Goal: Task Accomplishment & Management: Use online tool/utility

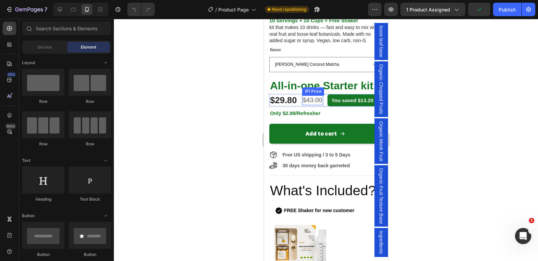
scroll to position [224, 0]
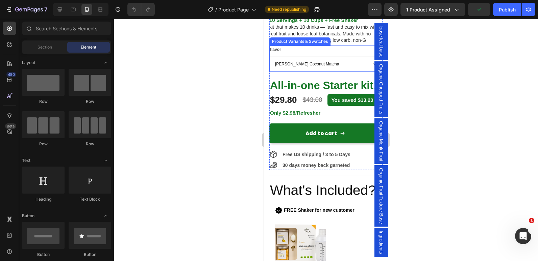
click at [321, 57] on select "[PERSON_NAME] Coconut Matcha Passionfruit Mango DragonFruit Pineapple Strawberr…" at bounding box center [325, 64] width 113 height 15
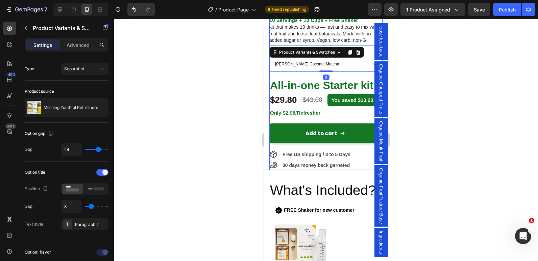
click at [248, 87] on div at bounding box center [326, 140] width 424 height 243
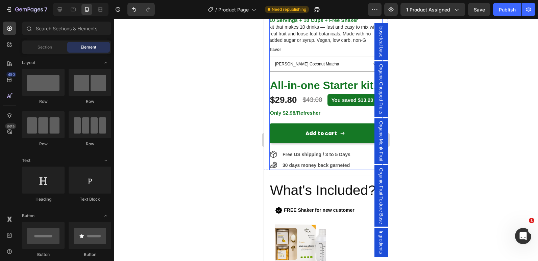
click at [297, 71] on div "Morning Youthful Refreshers Product Title Icon Icon Icon Icon Icon Icon List 2,…" at bounding box center [325, 55] width 113 height 230
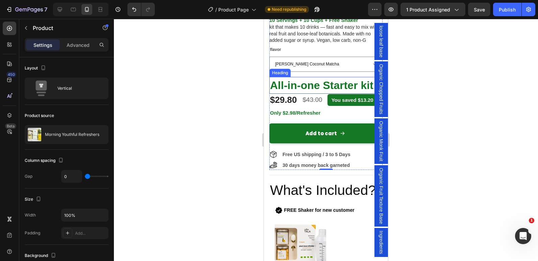
click at [284, 79] on span "All-in-one Starter kit!" at bounding box center [323, 85] width 107 height 12
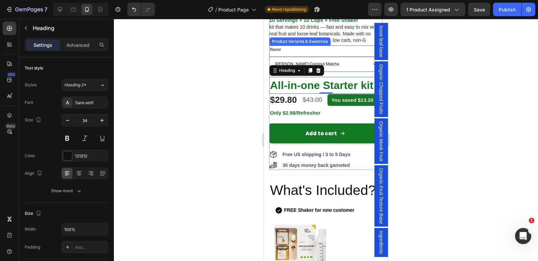
click at [316, 57] on select "[PERSON_NAME] Coconut Matcha Passionfruit Mango DragonFruit Pineapple Strawberr…" at bounding box center [325, 64] width 113 height 15
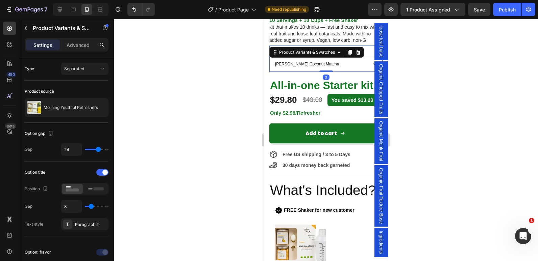
click at [190, 77] on div at bounding box center [326, 140] width 424 height 243
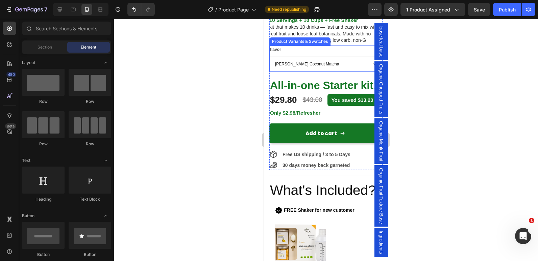
click at [328, 57] on select "[PERSON_NAME] Coconut Matcha Passionfruit Mango DragonFruit Pineapple Strawberr…" at bounding box center [325, 64] width 113 height 15
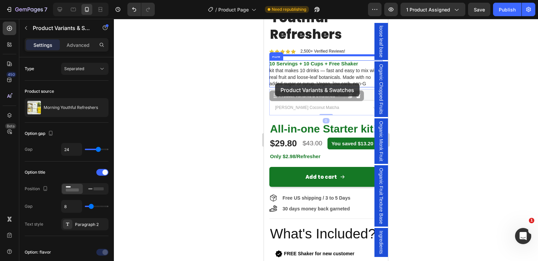
scroll to position [162, 0]
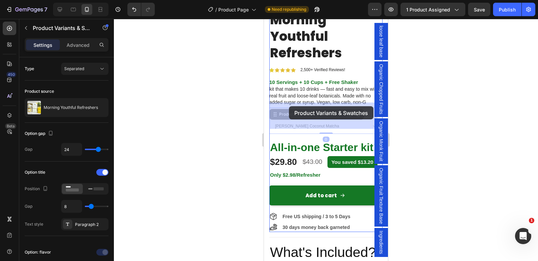
drag, startPoint x: 328, startPoint y: 55, endPoint x: 289, endPoint y: 106, distance: 64.8
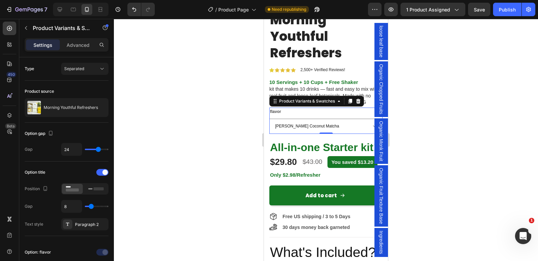
click at [195, 105] on div at bounding box center [326, 140] width 424 height 243
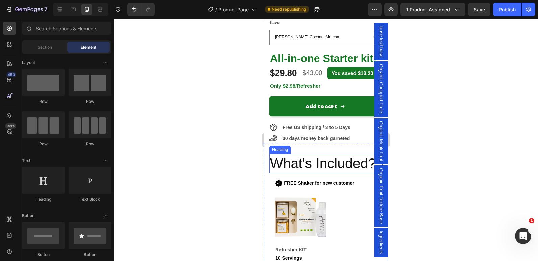
scroll to position [321, 0]
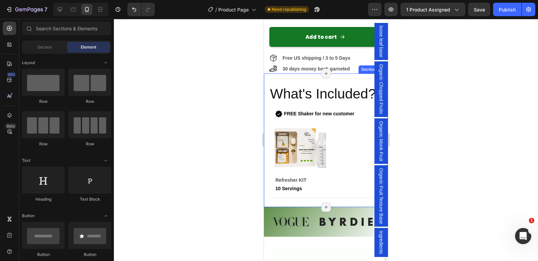
click at [313, 91] on div "Title Line Row What's Included? Heading Icon FREE Shaker for new customer Text …" at bounding box center [325, 141] width 113 height 124
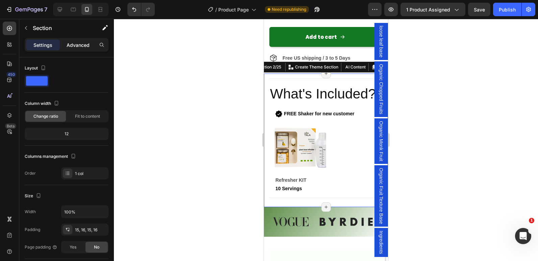
click at [79, 46] on p "Advanced" at bounding box center [78, 45] width 23 height 7
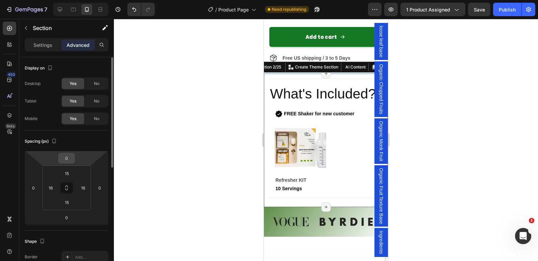
click at [68, 157] on input "0" at bounding box center [67, 158] width 14 height 10
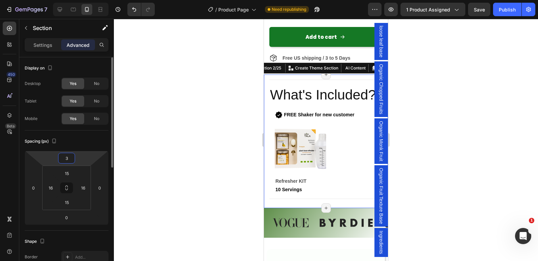
type input "32"
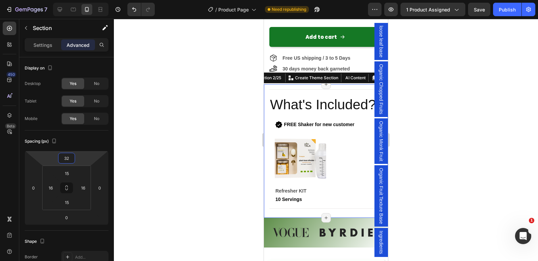
click at [193, 146] on div at bounding box center [326, 140] width 424 height 243
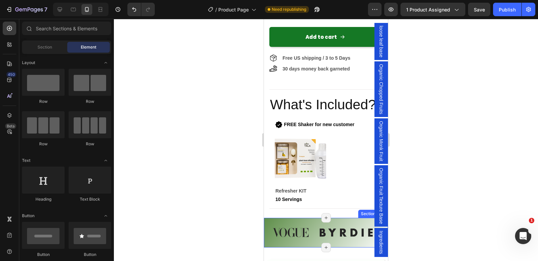
click at [298, 229] on div "Image Image Image Image Image Image Image Image Carousel Section 3/25 Page has …" at bounding box center [326, 233] width 124 height 30
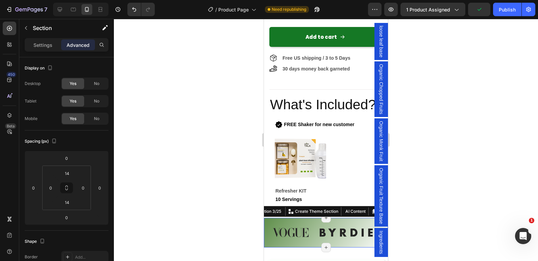
click at [288, 229] on div "Image Image Image Image Image Image Image Image Carousel Section 3/25 Create Th…" at bounding box center [326, 233] width 124 height 30
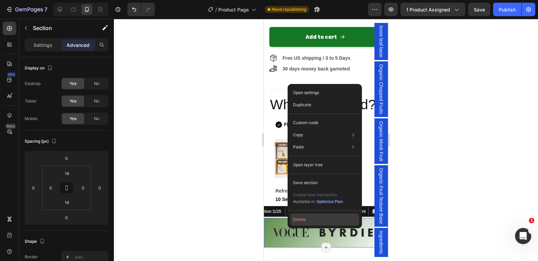
click at [303, 221] on button "Delete" at bounding box center [324, 220] width 69 height 12
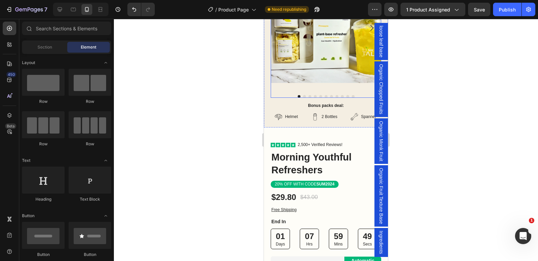
scroll to position [1937, 0]
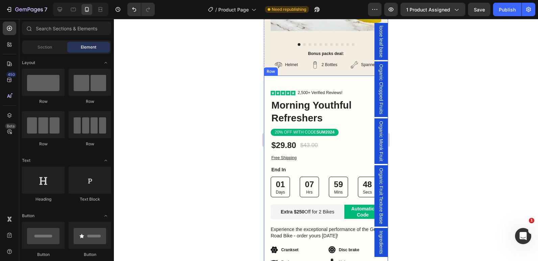
click at [265, 187] on div "Icon Icon Icon Icon Icon Icon List 2,500+ Verified Reviews! Text Block Row Morn…" at bounding box center [326, 231] width 124 height 310
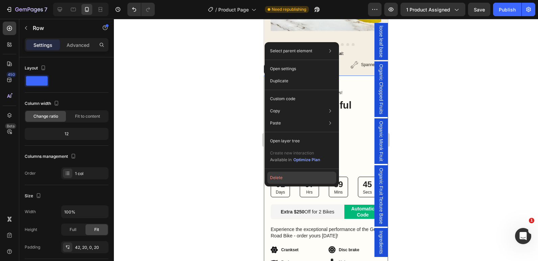
click at [288, 177] on button "Delete" at bounding box center [301, 178] width 69 height 12
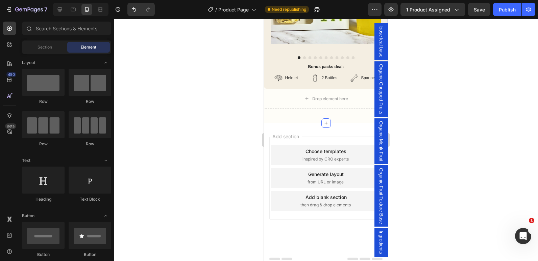
scroll to position [1871, 0]
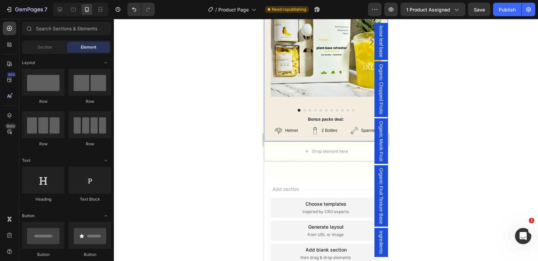
click at [267, 103] on div "Product Images Bonus packs deal: Text Block Helmet Item List 2 Bottles Item Lis…" at bounding box center [326, 55] width 124 height 171
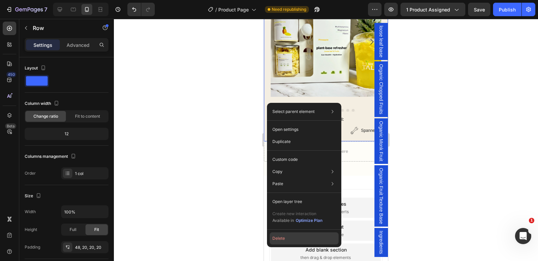
click at [280, 234] on button "Delete" at bounding box center [304, 239] width 69 height 12
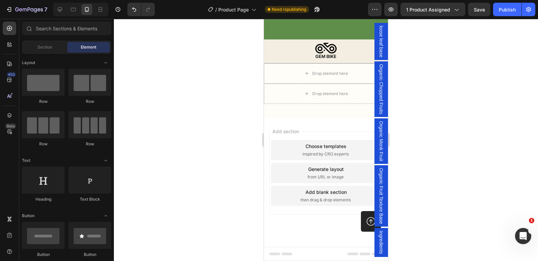
scroll to position [1778, 0]
click at [267, 61] on div at bounding box center [326, 51] width 124 height 21
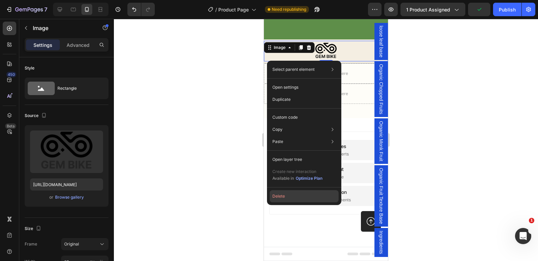
click at [280, 198] on button "Delete" at bounding box center [304, 197] width 69 height 12
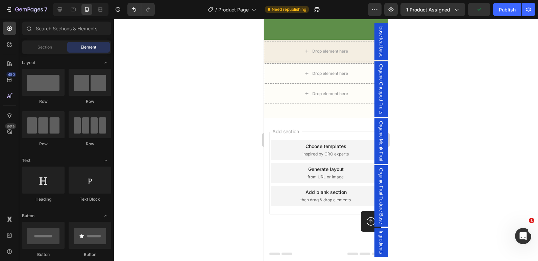
scroll to position [1777, 0]
click at [275, 55] on div "Drop element here" at bounding box center [326, 51] width 124 height 20
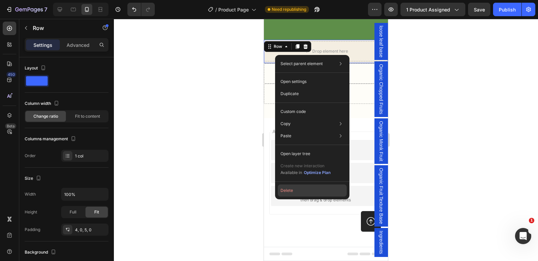
click at [285, 188] on button "Delete" at bounding box center [312, 191] width 69 height 12
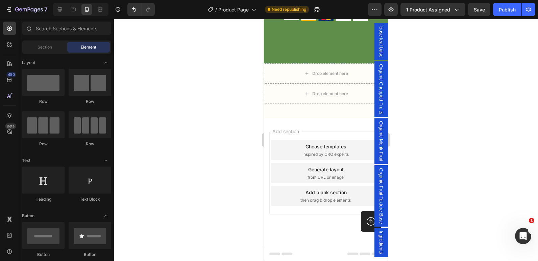
scroll to position [1754, 0]
click at [303, 152] on span "inspired by CRO experts" at bounding box center [325, 155] width 46 height 6
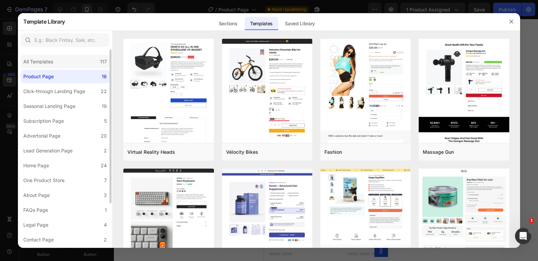
click at [55, 60] on div "All Templates" at bounding box center [39, 62] width 32 height 8
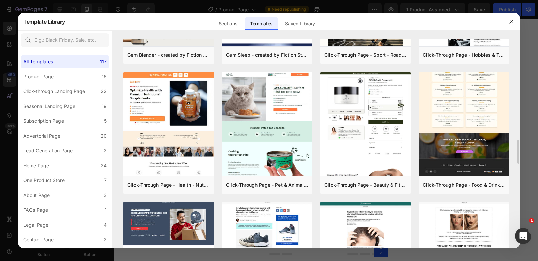
scroll to position [878, 0]
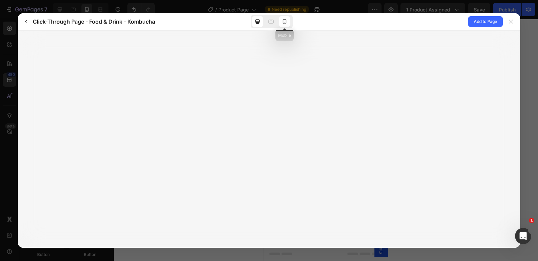
click at [286, 23] on icon at bounding box center [284, 21] width 7 height 7
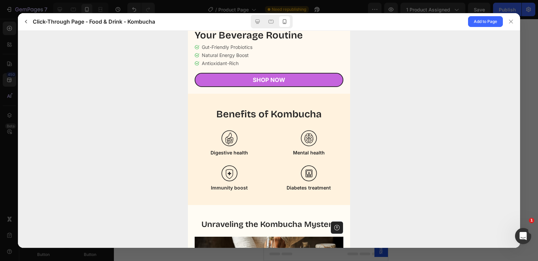
scroll to position [202, 0]
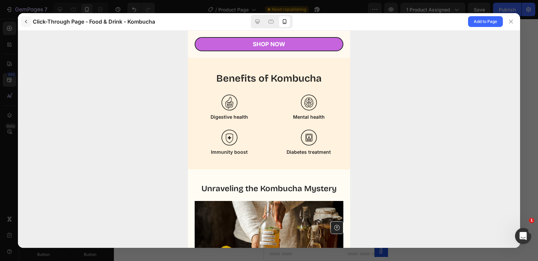
click at [25, 20] on icon "button" at bounding box center [25, 21] width 5 height 5
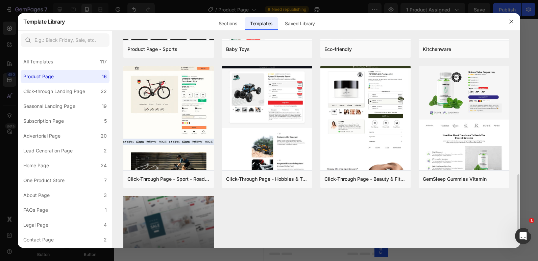
scroll to position [441, 0]
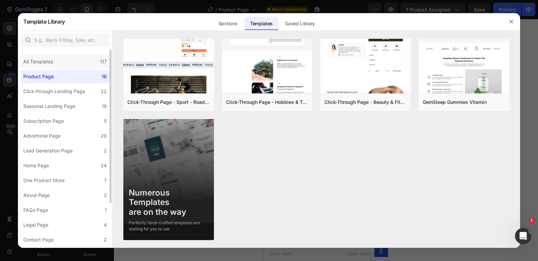
click at [68, 60] on div "All Templates 117" at bounding box center [65, 62] width 89 height 14
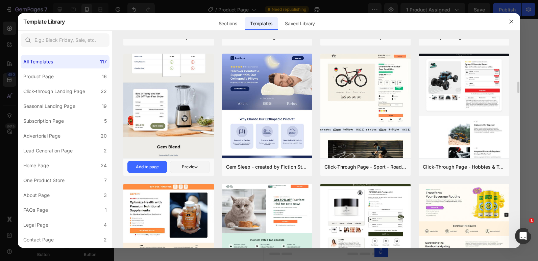
scroll to position [767, 0]
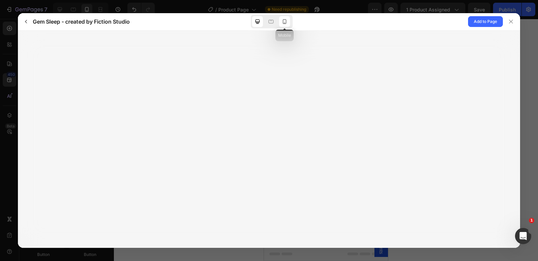
click at [284, 23] on icon at bounding box center [284, 21] width 7 height 7
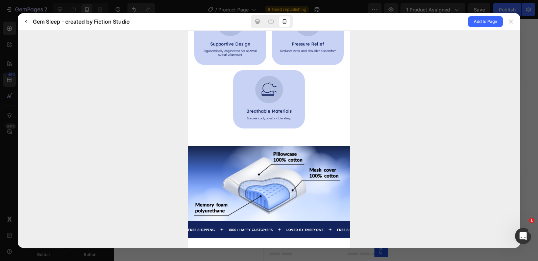
scroll to position [459, 0]
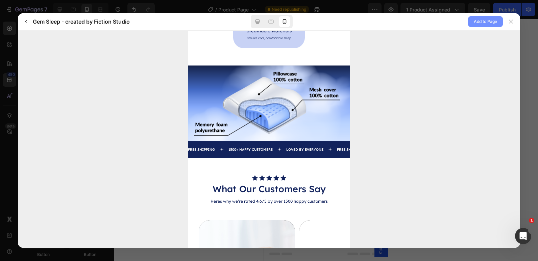
click at [488, 25] on span "Add to Page" at bounding box center [485, 22] width 23 height 8
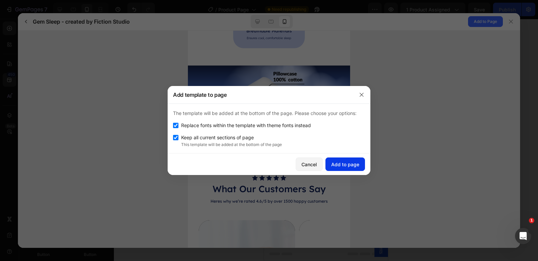
click at [344, 165] on div "Add to page" at bounding box center [345, 164] width 28 height 7
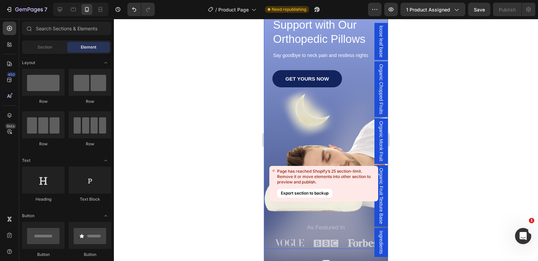
scroll to position [2021, 0]
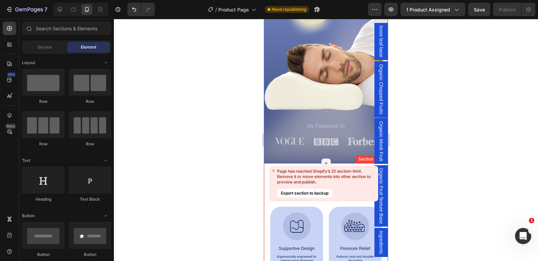
click at [264, 170] on div "Why Choose Our Orthopedic Pillows? Heading Image Supportive Design Text Block E…" at bounding box center [326, 262] width 124 height 196
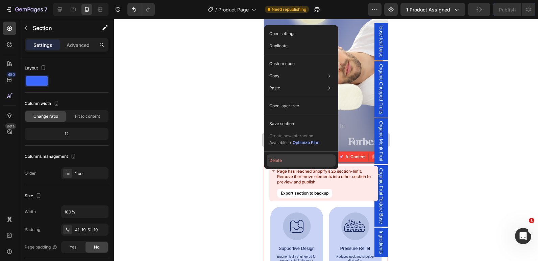
click at [281, 163] on button "Delete" at bounding box center [301, 161] width 69 height 12
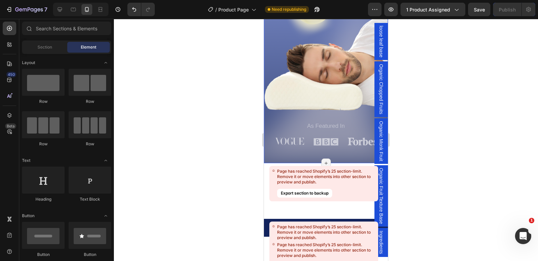
click at [268, 160] on div "Image Shop Now Button Row Icon Icon Icon Icon Icon Icon List 1500+ Happy Custom…" at bounding box center [326, 7] width 124 height 312
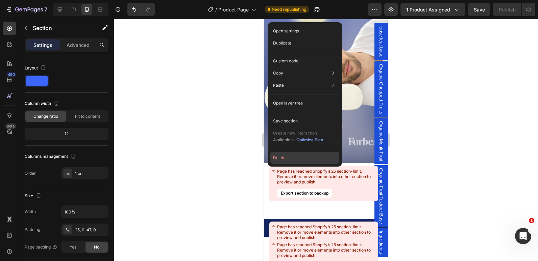
click at [281, 158] on button "Delete" at bounding box center [304, 158] width 69 height 12
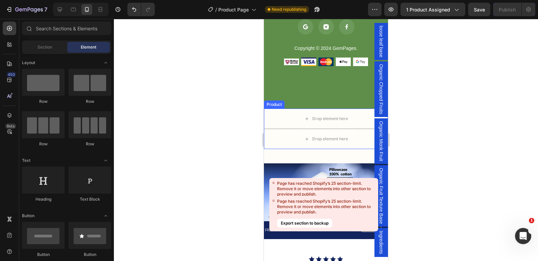
scroll to position [1752, 0]
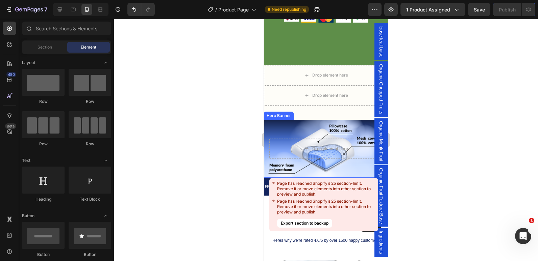
click at [266, 130] on div "Background Image" at bounding box center [326, 149] width 124 height 58
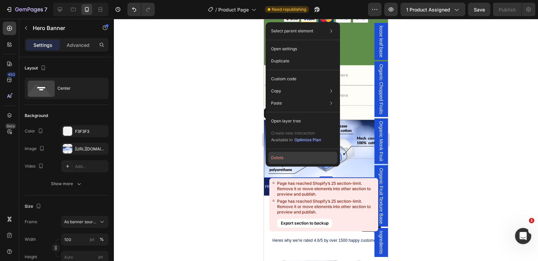
click at [274, 159] on button "Delete" at bounding box center [302, 158] width 69 height 12
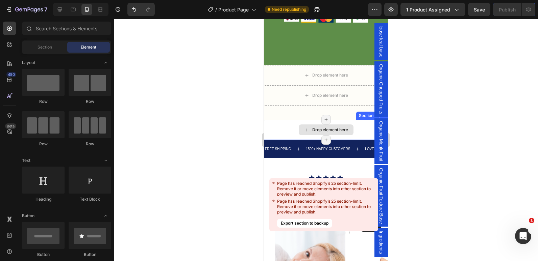
click at [268, 136] on div "Drop element here" at bounding box center [326, 130] width 124 height 20
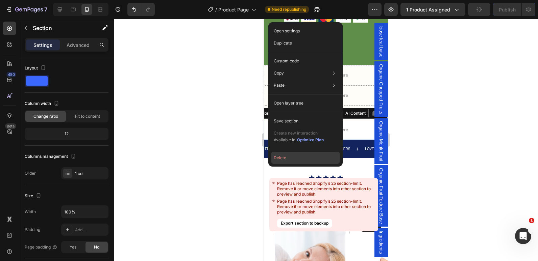
click at [283, 154] on button "Delete" at bounding box center [305, 158] width 69 height 12
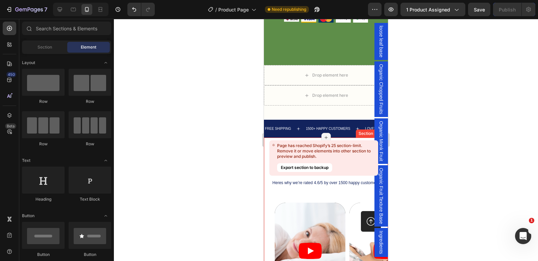
click at [267, 142] on div "Icon Icon Icon Icon Icon Icon List What Our Customers Say Heading Heres why we’…" at bounding box center [326, 242] width 124 height 209
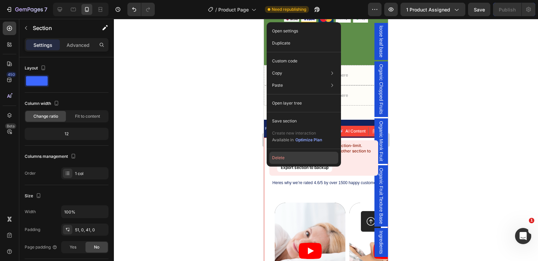
click at [274, 159] on button "Delete" at bounding box center [303, 158] width 69 height 12
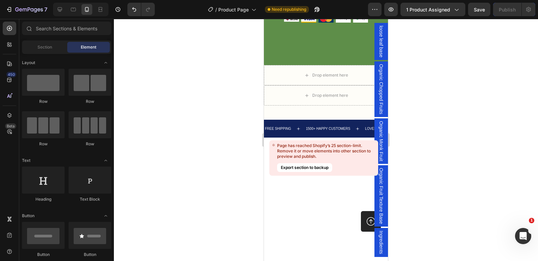
click at [273, 146] on icon at bounding box center [273, 145] width 2 height 2
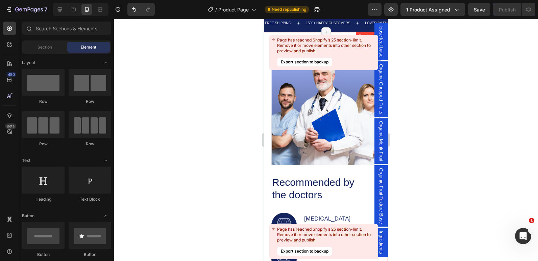
click at [270, 142] on div "Image Recommended by the doctors Heading Image [MEDICAL_DATA] Text Block Contou…" at bounding box center [326, 194] width 124 height 325
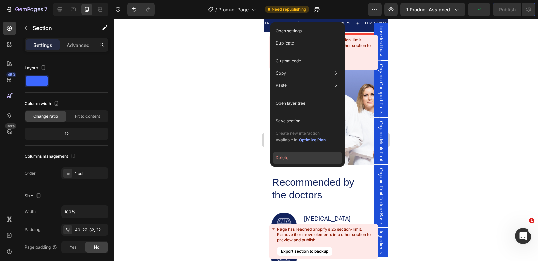
click at [276, 157] on button "Delete" at bounding box center [307, 158] width 69 height 12
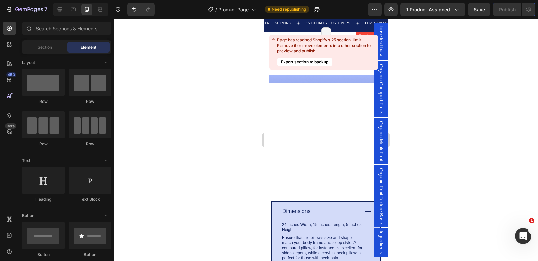
click at [266, 150] on div "Specification you should know Heading Image Dimensions 24 inches Width, 15 inch…" at bounding box center [326, 189] width 124 height 314
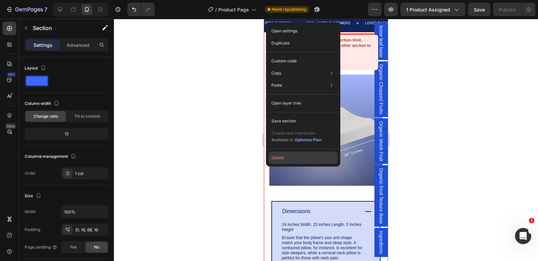
click at [274, 156] on button "Delete" at bounding box center [303, 158] width 69 height 12
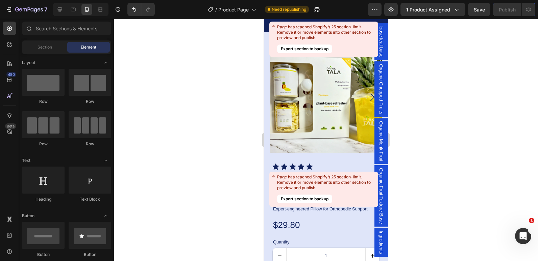
scroll to position [1997, 0]
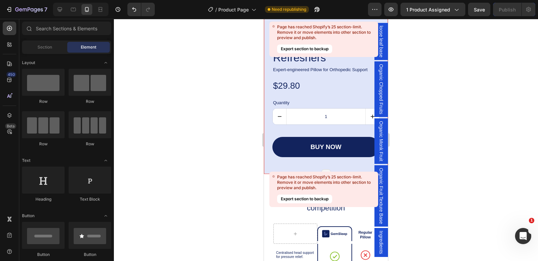
click at [266, 119] on div "Product Images Icon Icon Icon Icon Icon Icon List Morning Youthful Refreshers P…" at bounding box center [326, 34] width 124 height 282
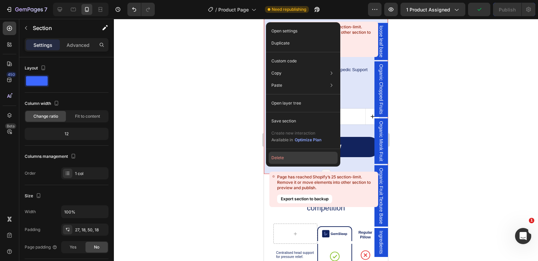
drag, startPoint x: 273, startPoint y: 155, endPoint x: 5, endPoint y: 151, distance: 267.6
click at [273, 155] on button "Delete" at bounding box center [303, 158] width 69 height 12
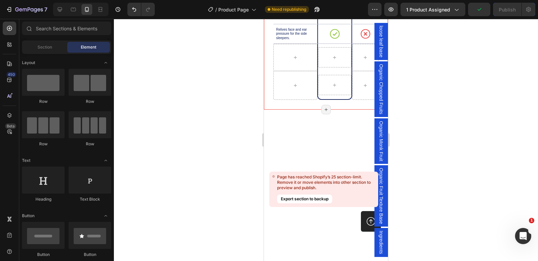
scroll to position [1721, 0]
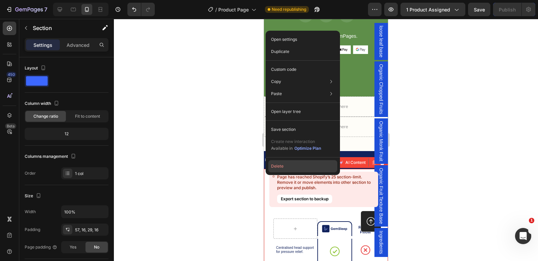
click at [279, 167] on button "Delete" at bounding box center [302, 166] width 69 height 12
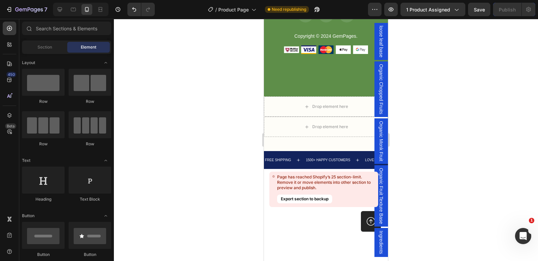
scroll to position [1818, 0]
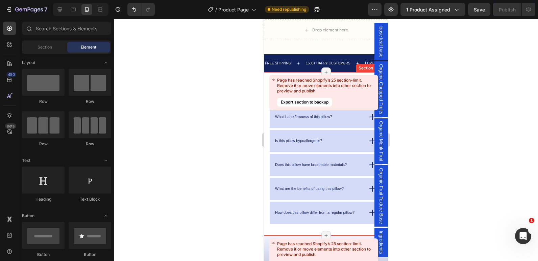
click at [267, 167] on div "FAQs Heading What is the firmness of this pillow? Is this pillow hypoallergenic…" at bounding box center [326, 154] width 124 height 164
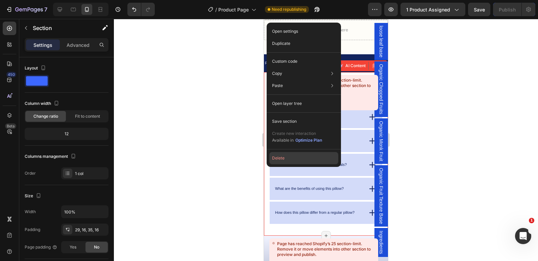
click at [283, 155] on button "Delete" at bounding box center [303, 158] width 69 height 12
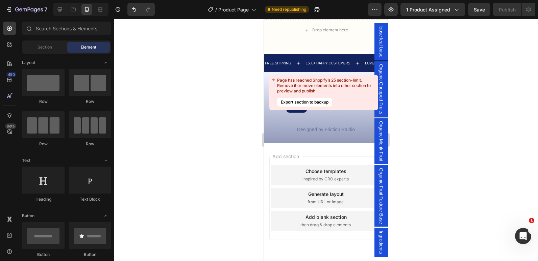
scroll to position [1843, 0]
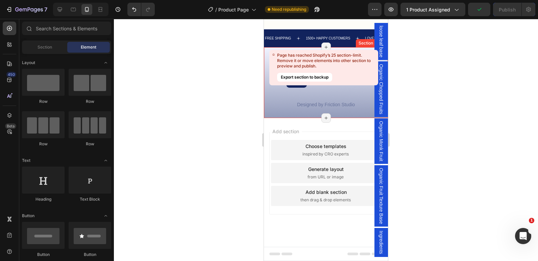
click at [267, 110] on div "Image Designed by Friction Studio Text Block Row Section 26/25 Page has reached…" at bounding box center [326, 82] width 124 height 71
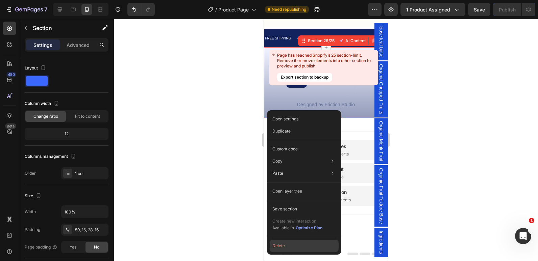
click at [279, 247] on button "Delete" at bounding box center [304, 246] width 69 height 12
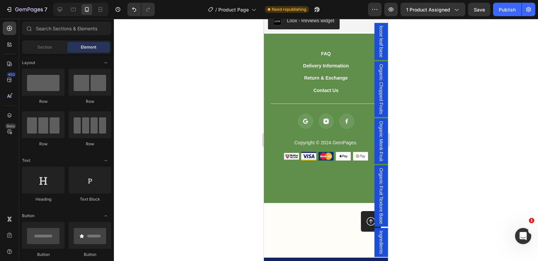
scroll to position [1535, 0]
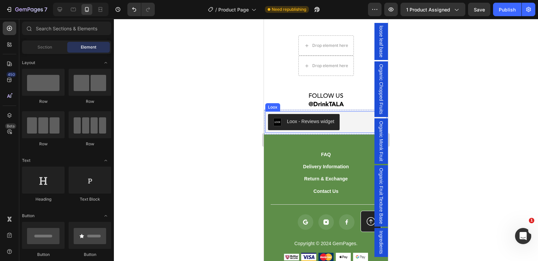
click at [350, 123] on div "Loox - Reviews widget" at bounding box center [326, 122] width 116 height 16
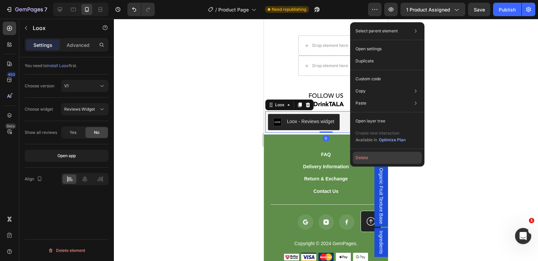
click at [382, 163] on button "Delete" at bounding box center [387, 158] width 69 height 12
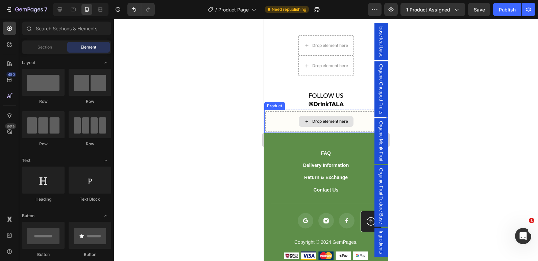
click at [279, 127] on div "Drop element here" at bounding box center [325, 121] width 121 height 20
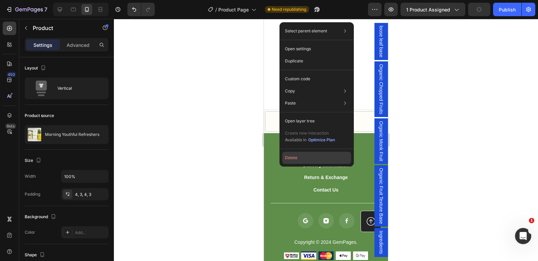
click at [299, 155] on button "Delete" at bounding box center [316, 158] width 69 height 12
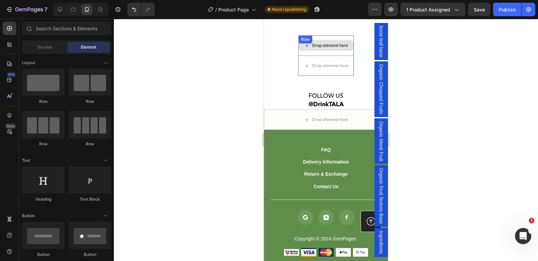
click at [299, 54] on div "Drop element here" at bounding box center [325, 45] width 55 height 20
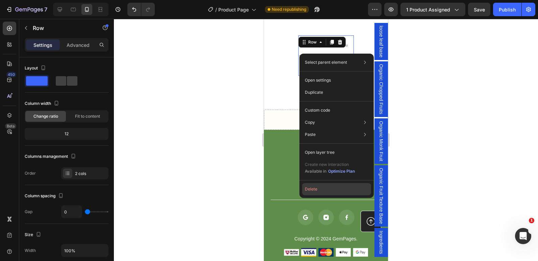
click at [326, 184] on button "Delete" at bounding box center [336, 189] width 69 height 12
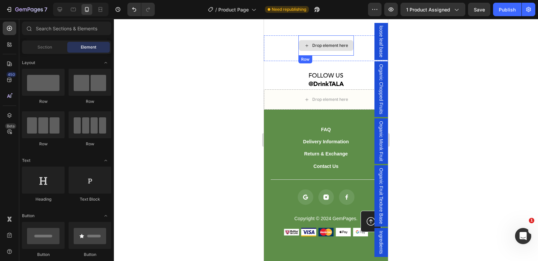
click at [303, 52] on div "Drop element here" at bounding box center [325, 45] width 55 height 20
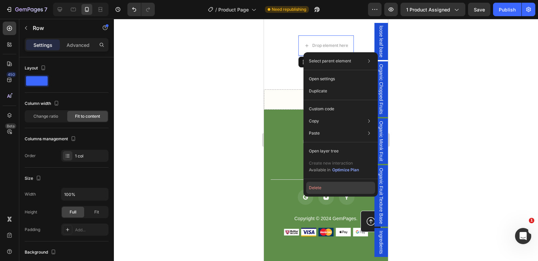
click at [308, 185] on button "Delete" at bounding box center [340, 188] width 69 height 12
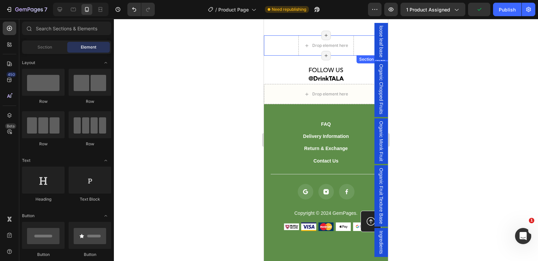
click at [276, 49] on div "Drop element here Section 18/25 Page has reached Shopify’s 25 section-limit Pag…" at bounding box center [326, 45] width 124 height 20
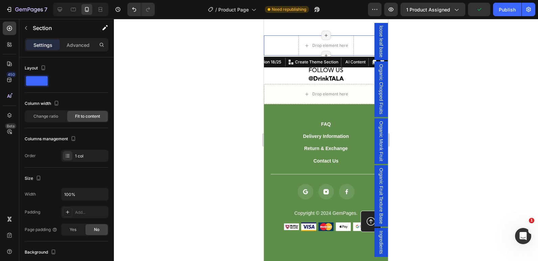
click at [278, 50] on div "Drop element here Section 18/25 Create Theme Section AI Content Write with GemA…" at bounding box center [326, 45] width 124 height 20
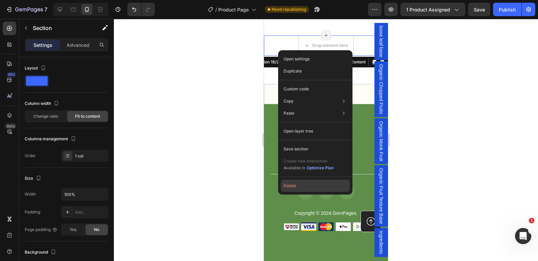
click at [286, 186] on button "Delete" at bounding box center [315, 186] width 69 height 12
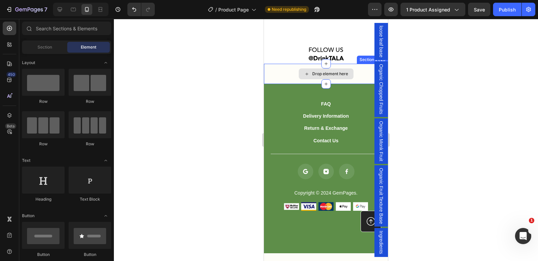
click at [272, 79] on div "Drop element here" at bounding box center [326, 74] width 124 height 20
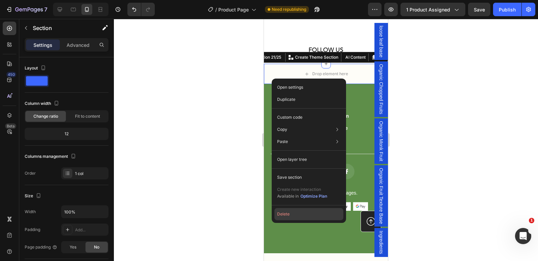
click at [283, 211] on button "Delete" at bounding box center [308, 214] width 69 height 12
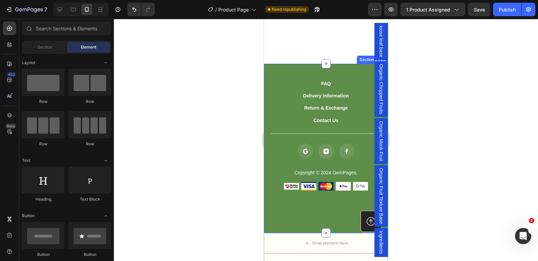
scroll to position [1647, 0]
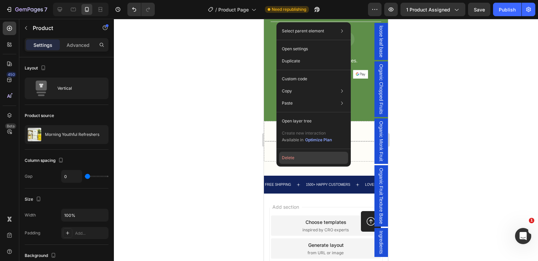
click at [285, 157] on button "Delete" at bounding box center [313, 158] width 69 height 12
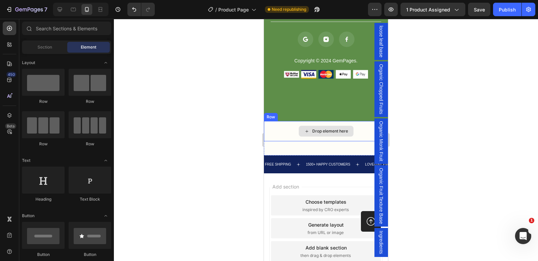
click at [278, 134] on div "Drop element here" at bounding box center [326, 131] width 124 height 20
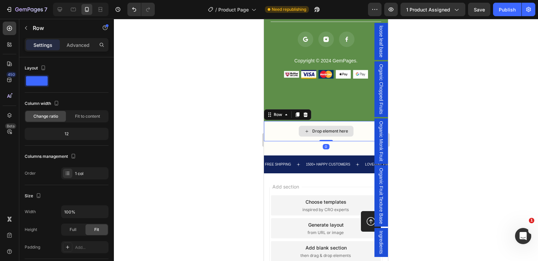
click at [280, 135] on div "Drop element here" at bounding box center [326, 131] width 124 height 20
click at [305, 112] on icon at bounding box center [305, 114] width 5 height 5
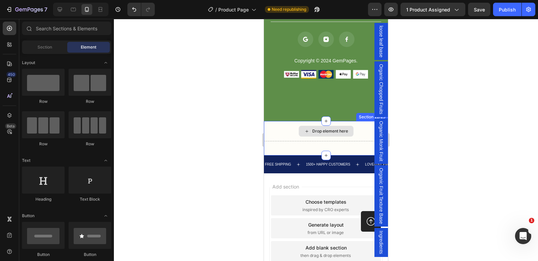
click at [276, 137] on div "Drop element here" at bounding box center [326, 131] width 124 height 20
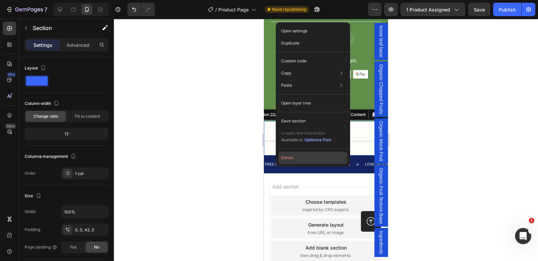
click at [283, 154] on button "Delete" at bounding box center [312, 158] width 69 height 12
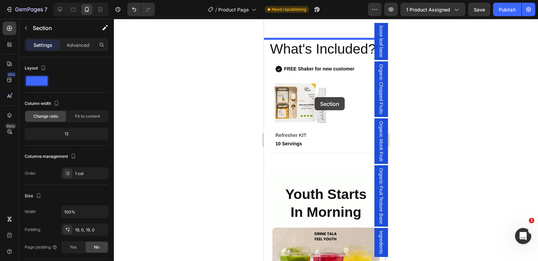
scroll to position [355, 0]
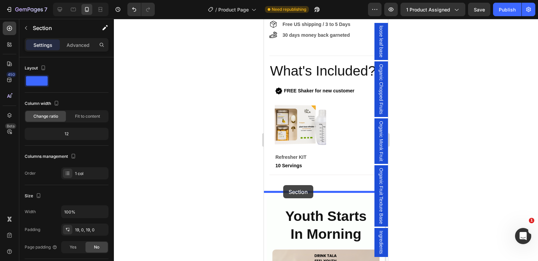
drag, startPoint x: 298, startPoint y: 124, endPoint x: 283, endPoint y: 185, distance: 63.6
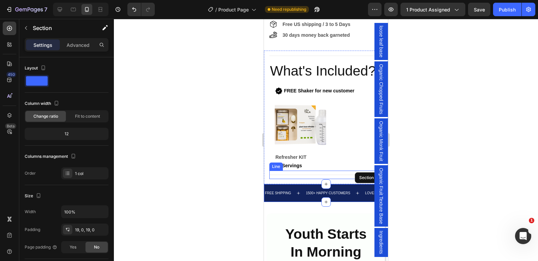
click at [297, 175] on div at bounding box center [325, 175] width 113 height 0
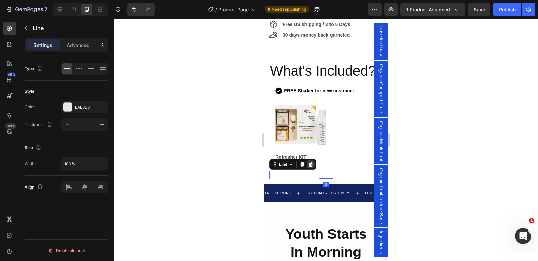
click at [310, 167] on icon at bounding box center [310, 164] width 4 height 5
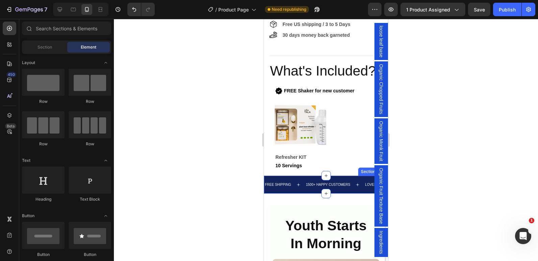
click at [282, 188] on div "FREE SHIPPING Text 1500+ HAPPY CUSTOMERS Text LOVED BY EVERYONE Text FREE SHIPP…" at bounding box center [326, 185] width 124 height 18
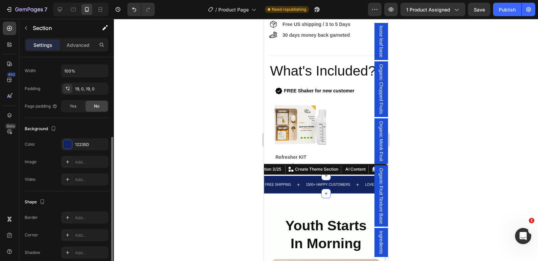
scroll to position [142, 0]
click at [66, 145] on div at bounding box center [67, 144] width 9 height 9
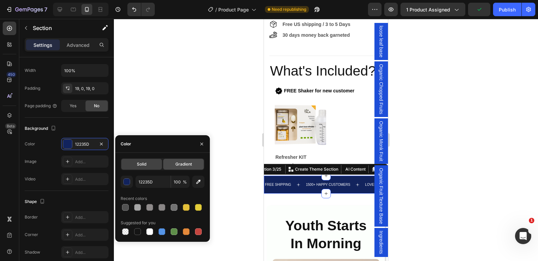
click at [180, 165] on span "Gradient" at bounding box center [183, 164] width 17 height 6
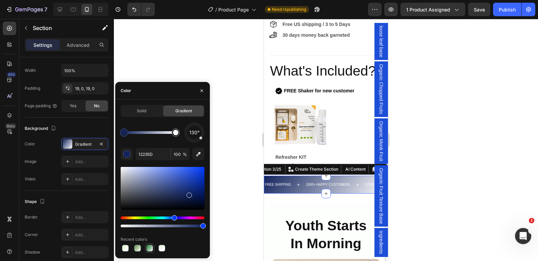
click at [149, 248] on div at bounding box center [149, 248] width 7 height 7
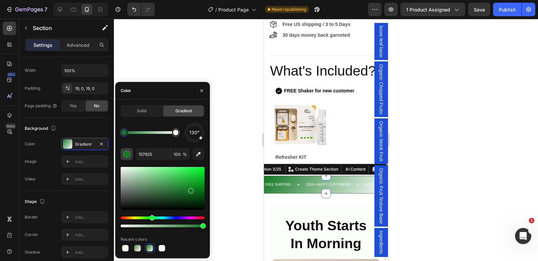
click at [128, 153] on div "button" at bounding box center [127, 154] width 7 height 7
click at [135, 218] on div "Hue" at bounding box center [163, 218] width 84 height 3
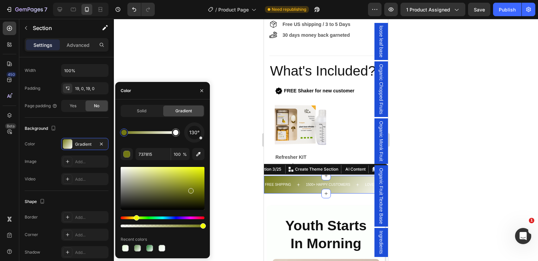
click at [181, 169] on div at bounding box center [163, 188] width 84 height 43
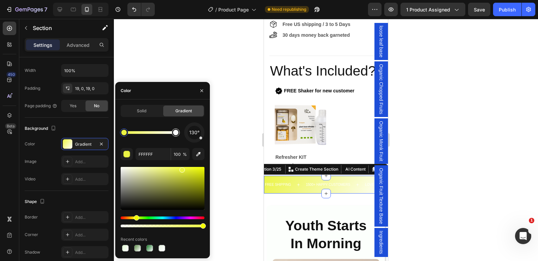
click at [178, 133] on div at bounding box center [175, 132] width 5 height 5
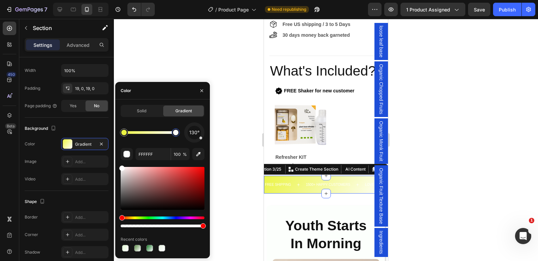
click at [176, 137] on div at bounding box center [176, 133] width 12 height 12
drag, startPoint x: 150, startPoint y: 111, endPoint x: 139, endPoint y: 133, distance: 24.9
click at [139, 133] on div "Solid Gradient 130° FFFFFF 100 % Recent colors" at bounding box center [163, 179] width 84 height 148
click at [176, 133] on div at bounding box center [175, 132] width 5 height 5
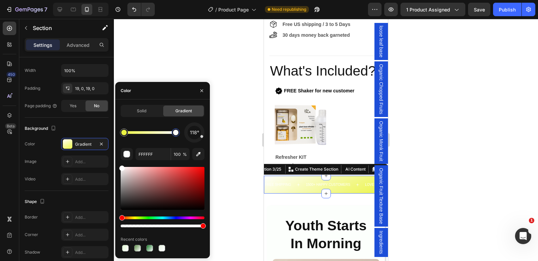
drag, startPoint x: 201, startPoint y: 140, endPoint x: 206, endPoint y: 139, distance: 4.8
click at [206, 139] on div "Solid Gradient 118° FFFFFF 100 % Recent colors" at bounding box center [162, 179] width 95 height 148
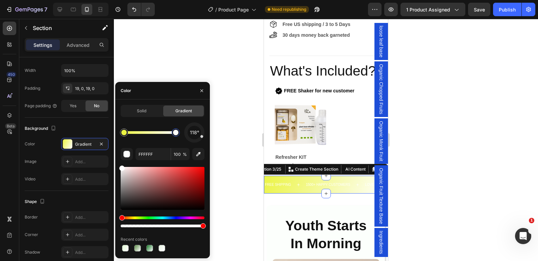
click at [142, 185] on div at bounding box center [163, 188] width 84 height 43
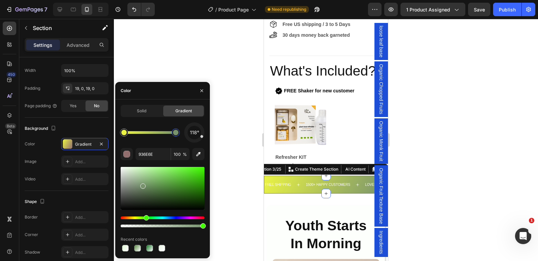
click at [145, 217] on div "Hue" at bounding box center [163, 218] width 84 height 3
type input "77926D"
click at [220, 90] on div at bounding box center [326, 140] width 424 height 243
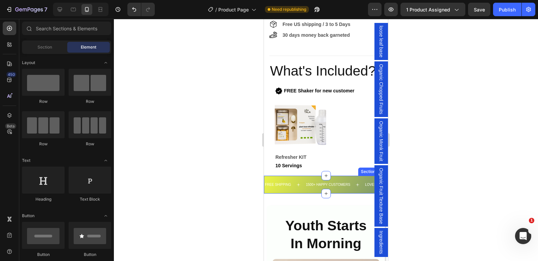
click at [351, 187] on div "FREE SHIPPING Text 1500+ HAPPY CUSTOMERS Text LOVED BY EVERYONE Text FREE SHIPP…" at bounding box center [326, 185] width 124 height 18
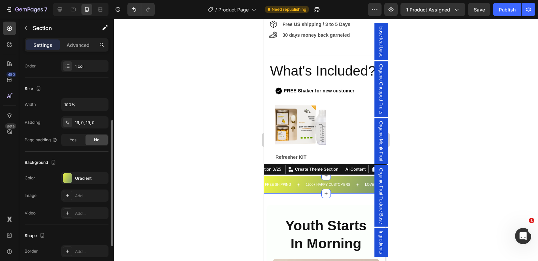
scroll to position [109, 0]
click at [68, 182] on div "Gradient" at bounding box center [84, 177] width 47 height 12
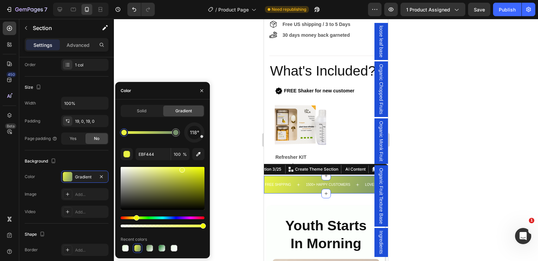
click at [143, 219] on div "Hue" at bounding box center [163, 218] width 84 height 3
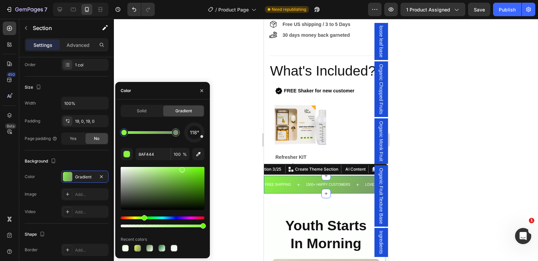
drag, startPoint x: 203, startPoint y: 140, endPoint x: 197, endPoint y: 143, distance: 7.0
click at [197, 143] on div "118° 8AF444 100 % Recent colors" at bounding box center [163, 188] width 84 height 131
drag, startPoint x: 201, startPoint y: 137, endPoint x: 198, endPoint y: 129, distance: 8.8
click at [198, 129] on div "43°" at bounding box center [194, 133] width 20 height 20
click at [137, 218] on div "Hue" at bounding box center [163, 218] width 84 height 3
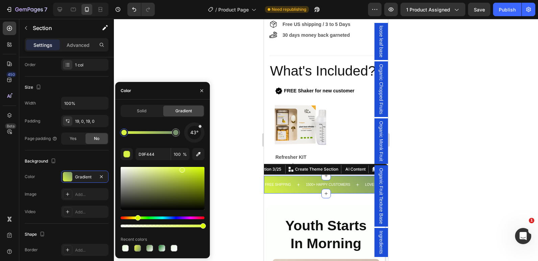
click at [196, 192] on div at bounding box center [163, 188] width 84 height 43
click at [165, 173] on div at bounding box center [163, 188] width 84 height 43
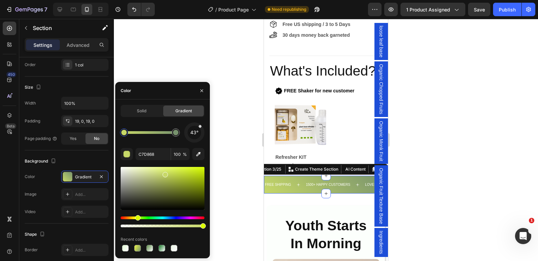
click at [175, 171] on div at bounding box center [163, 188] width 84 height 43
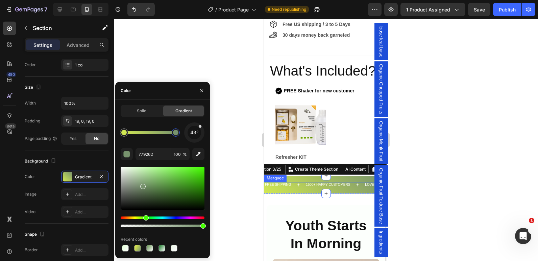
click at [177, 132] on div at bounding box center [175, 132] width 5 height 5
click at [197, 172] on div at bounding box center [163, 188] width 84 height 43
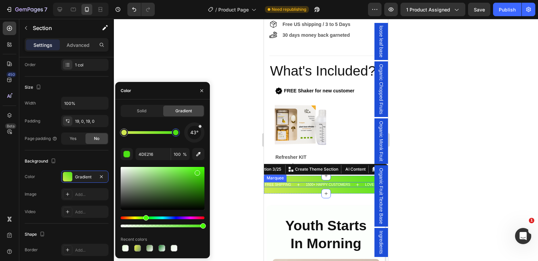
click at [198, 176] on div at bounding box center [197, 173] width 5 height 5
click at [198, 180] on div at bounding box center [163, 188] width 84 height 43
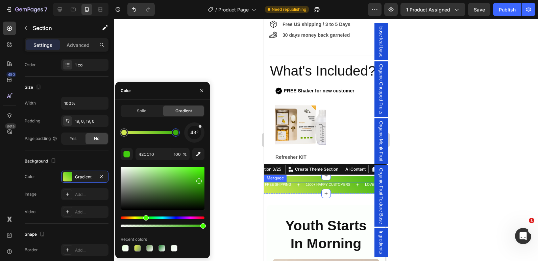
type input "3AB20E"
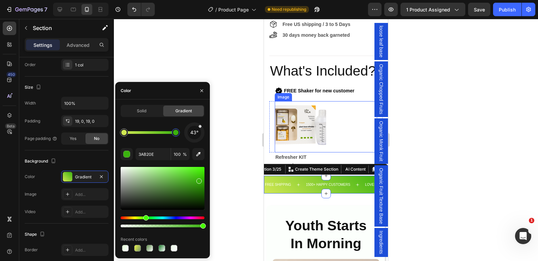
click at [401, 180] on div at bounding box center [326, 140] width 424 height 243
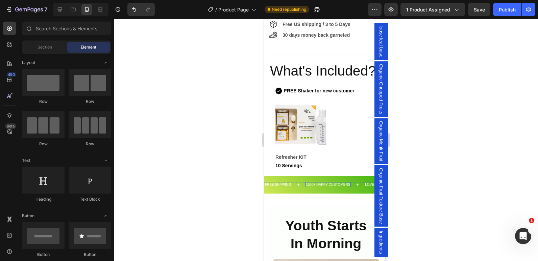
click at [326, 187] on p "1500+ HAPPY CUSTOMERS" at bounding box center [328, 185] width 44 height 4
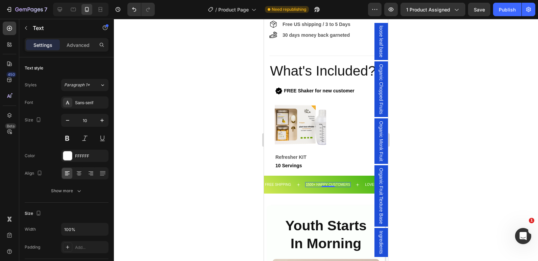
click at [326, 187] on p "1500+ HAPPY CUSTOMERS" at bounding box center [328, 185] width 44 height 4
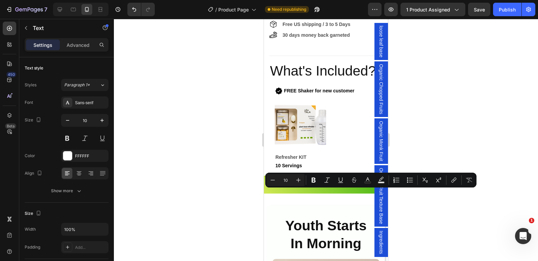
click at [326, 187] on p "1500+ HAPPY CUSTOMERS" at bounding box center [328, 185] width 44 height 4
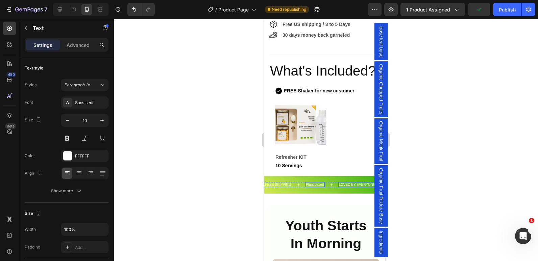
click at [352, 187] on p "LOVED BY EVERYONE" at bounding box center [357, 185] width 36 height 4
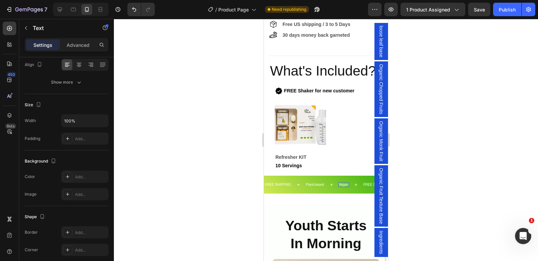
click at [345, 187] on p "Vegan" at bounding box center [343, 185] width 9 height 4
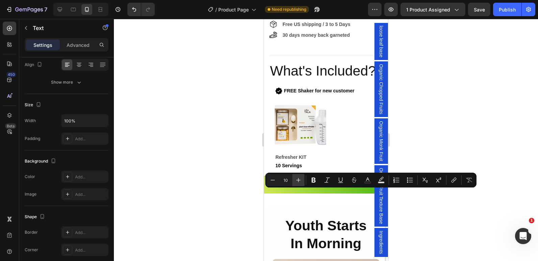
click at [300, 179] on icon "Editor contextual toolbar" at bounding box center [298, 180] width 7 height 7
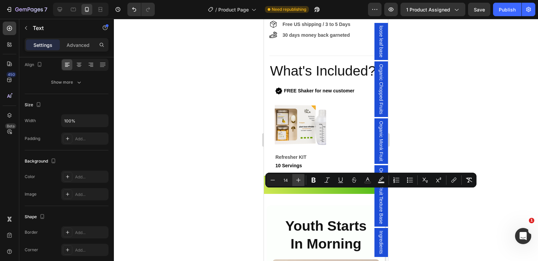
type input "15"
click at [311, 188] on div "FREE SHIPPING Text Plant-based Text Vegan Text 0" at bounding box center [315, 185] width 103 height 6
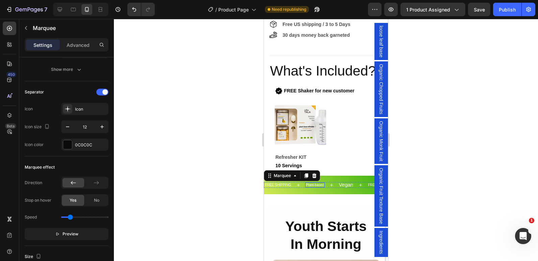
click at [311, 187] on p "Plant-based" at bounding box center [315, 185] width 18 height 4
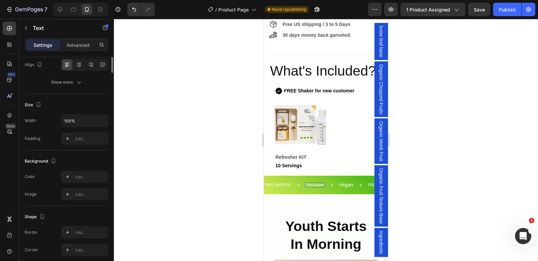
click at [311, 187] on p "Plant-based" at bounding box center [315, 185] width 18 height 4
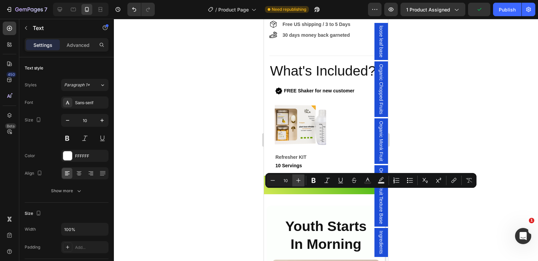
click at [299, 181] on icon "Editor contextual toolbar" at bounding box center [298, 180] width 7 height 7
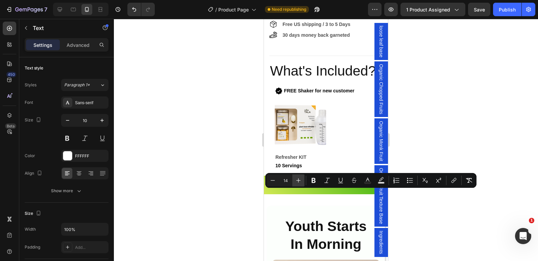
type input "15"
click at [282, 188] on div "FREE SHIPPING" at bounding box center [277, 185] width 27 height 5
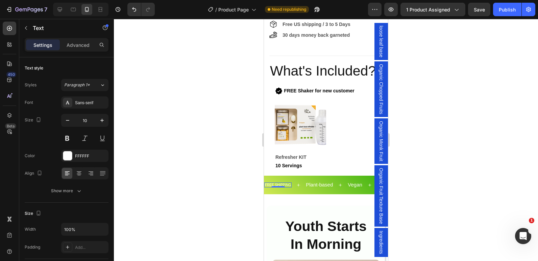
click at [282, 188] on div "FREE SHIPPING" at bounding box center [277, 185] width 27 height 5
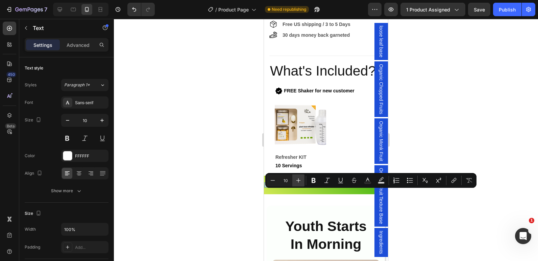
click at [299, 183] on icon "Editor contextual toolbar" at bounding box center [298, 180] width 7 height 7
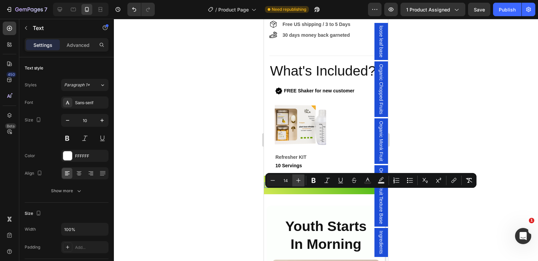
type input "15"
click at [355, 195] on div "FREE SHIPPING Text 0 Plant-based Text Vegan Text FREE SHIPPING Text 0 Plant-bas…" at bounding box center [326, 185] width 124 height 19
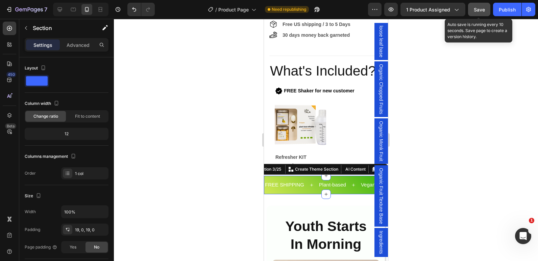
click at [485, 13] on button "Save" at bounding box center [479, 10] width 22 height 14
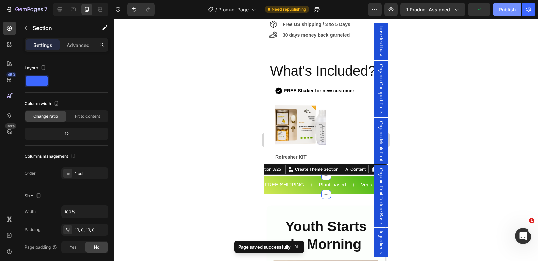
click at [503, 9] on div "Publish" at bounding box center [507, 9] width 17 height 7
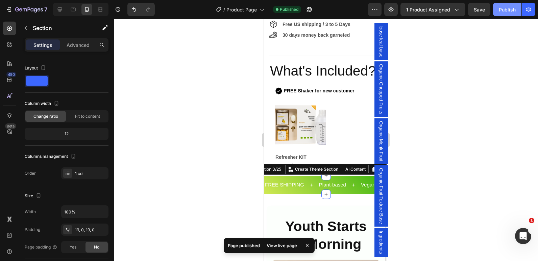
click at [503, 9] on div "Publish" at bounding box center [507, 9] width 17 height 7
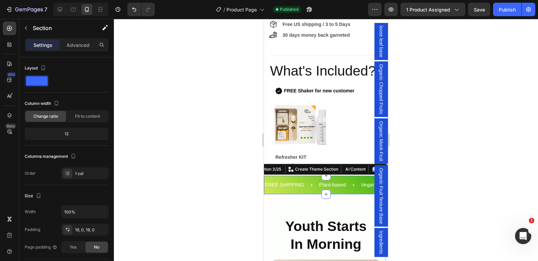
click at [307, 185] on div "FREE SHIPPING Text Plant-based Text Vegan Text FREE SHIPPING Text Plant-based T…" at bounding box center [326, 185] width 124 height 19
click at [72, 231] on div at bounding box center [67, 229] width 9 height 9
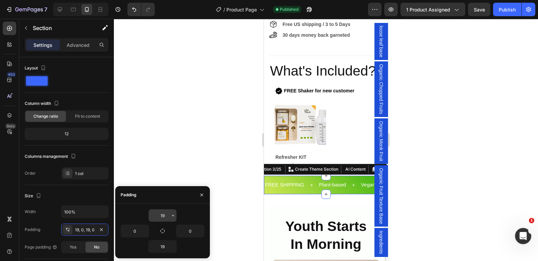
click at [163, 217] on input "19" at bounding box center [163, 216] width 28 height 12
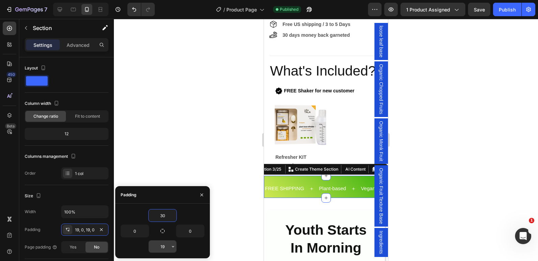
type input "30"
click at [164, 248] on input "19" at bounding box center [163, 247] width 28 height 12
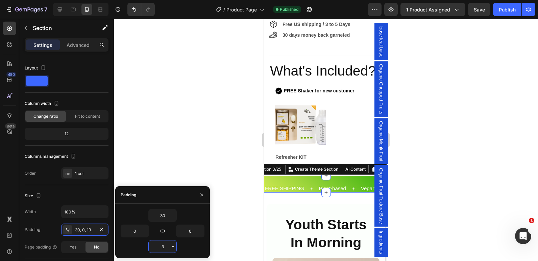
type input "30"
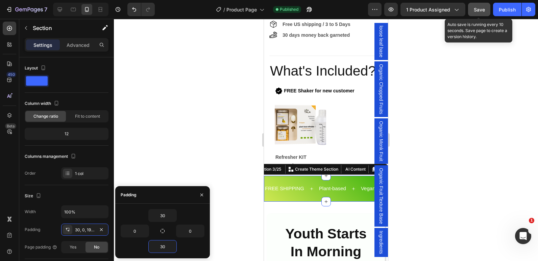
click at [480, 7] on span "Save" at bounding box center [479, 10] width 11 height 6
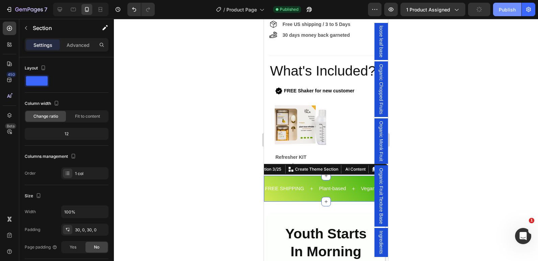
click at [511, 9] on div "Publish" at bounding box center [507, 9] width 17 height 7
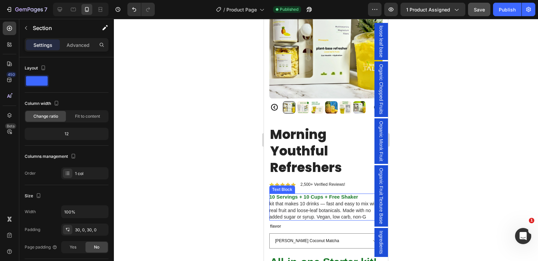
scroll to position [118, 0]
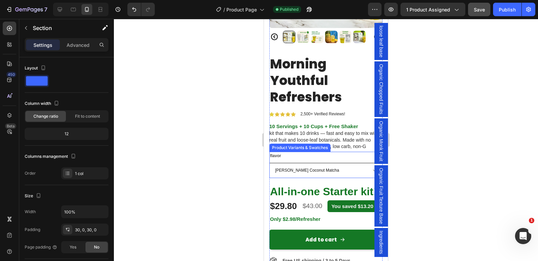
click at [287, 163] on select "[PERSON_NAME] Coconut Matcha Passionfruit Mango DragonFruit Pineapple Strawberr…" at bounding box center [325, 170] width 113 height 15
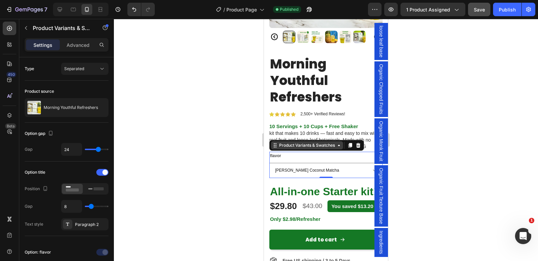
click at [334, 143] on div "Product Variants & Swatches" at bounding box center [307, 146] width 58 height 6
click at [341, 143] on icon at bounding box center [338, 145] width 5 height 5
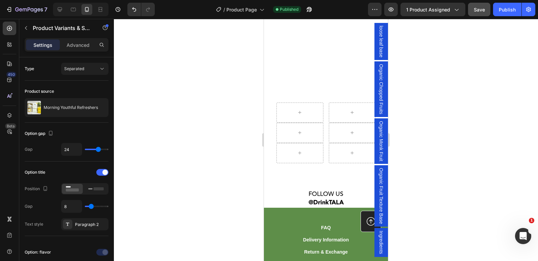
scroll to position [1693, 0]
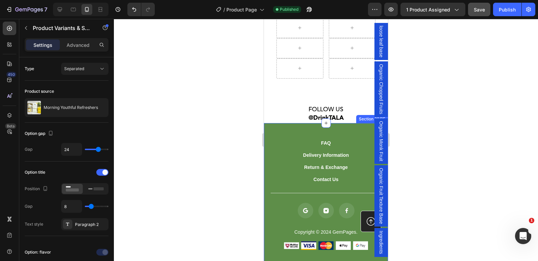
click at [269, 130] on div "FAQ Button Delivery Information Button Return & Exchange Button Contact Us Butt…" at bounding box center [326, 208] width 124 height 170
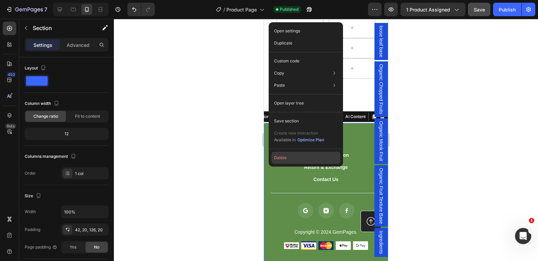
click at [282, 159] on button "Delete" at bounding box center [305, 158] width 69 height 12
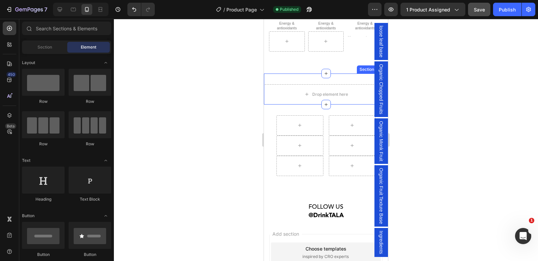
scroll to position [1559, 0]
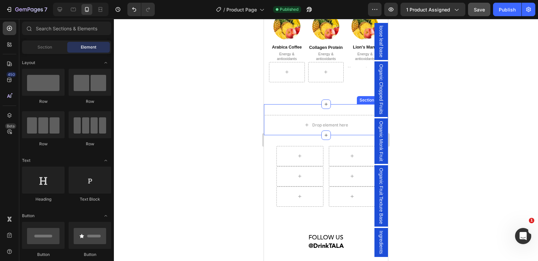
click at [278, 116] on div "Drop element here Section 12/25" at bounding box center [326, 119] width 124 height 31
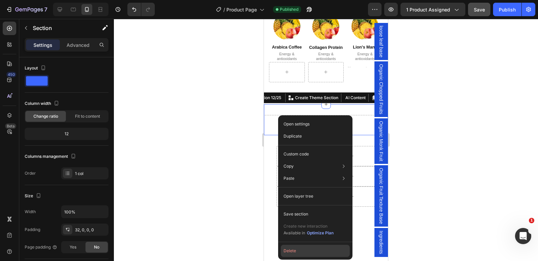
click at [294, 252] on button "Delete" at bounding box center [315, 251] width 69 height 12
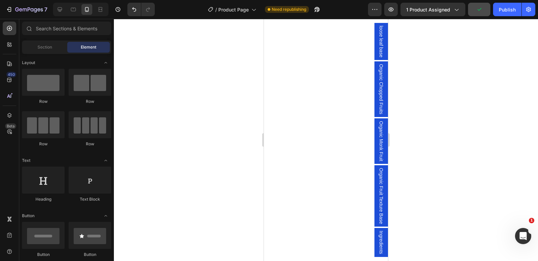
scroll to position [1667, 0]
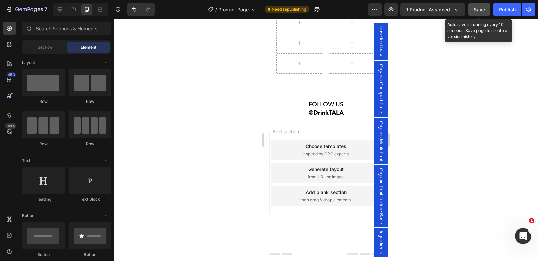
click at [481, 11] on span "Save" at bounding box center [479, 10] width 11 height 6
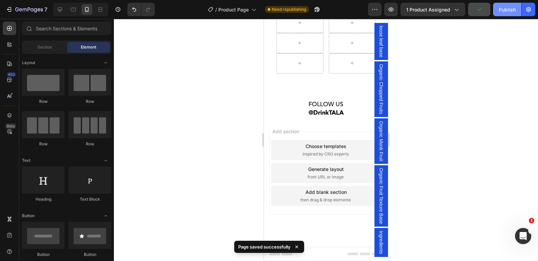
click at [501, 10] on div "Publish" at bounding box center [507, 9] width 17 height 7
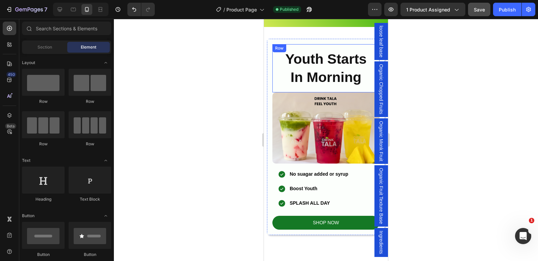
scroll to position [490, 0]
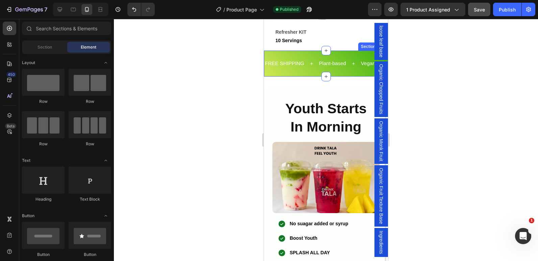
click at [349, 52] on div "FREE SHIPPING Text Plant-based Text Vegan Text FREE SHIPPING Text Plant-based T…" at bounding box center [326, 64] width 124 height 26
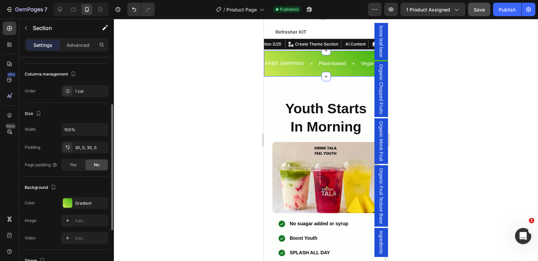
scroll to position [83, 0]
click at [79, 202] on div "Gradient" at bounding box center [85, 203] width 20 height 6
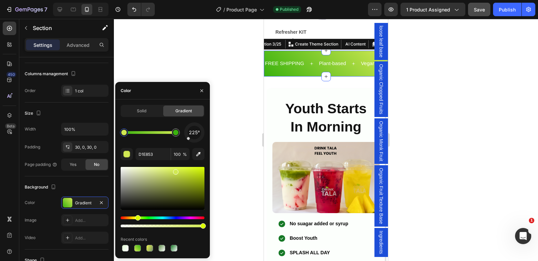
drag, startPoint x: 201, startPoint y: 129, endPoint x: 190, endPoint y: 137, distance: 14.1
click at [190, 137] on div "225°" at bounding box center [194, 133] width 20 height 20
click at [507, 12] on div "Publish" at bounding box center [507, 9] width 17 height 7
